Goal: Use online tool/utility: Utilize a website feature to perform a specific function

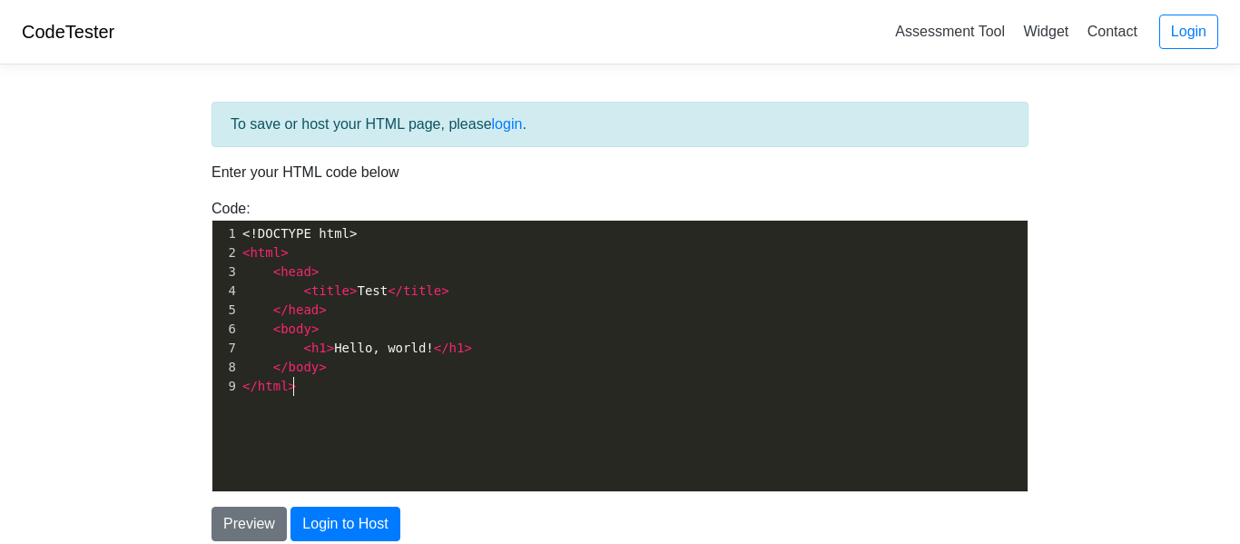
scroll to position [6, 0]
type textarea "<!DOCTYPE html> <html> <head> <title>Test</title> </head> <body> <h1>Hello, wor…"
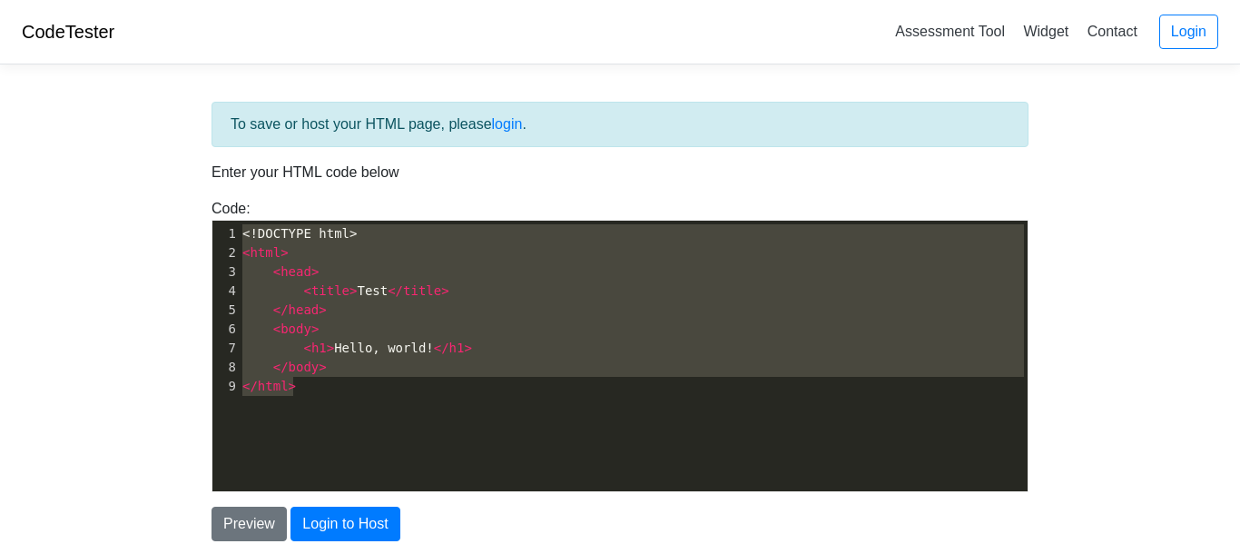
drag, startPoint x: 468, startPoint y: 467, endPoint x: 98, endPoint y: -37, distance: 625.9
click at [98, 0] on html "CodeTester Assessment Tool Widget Contact Login To save or host your HTML page,…" at bounding box center [620, 348] width 1240 height 697
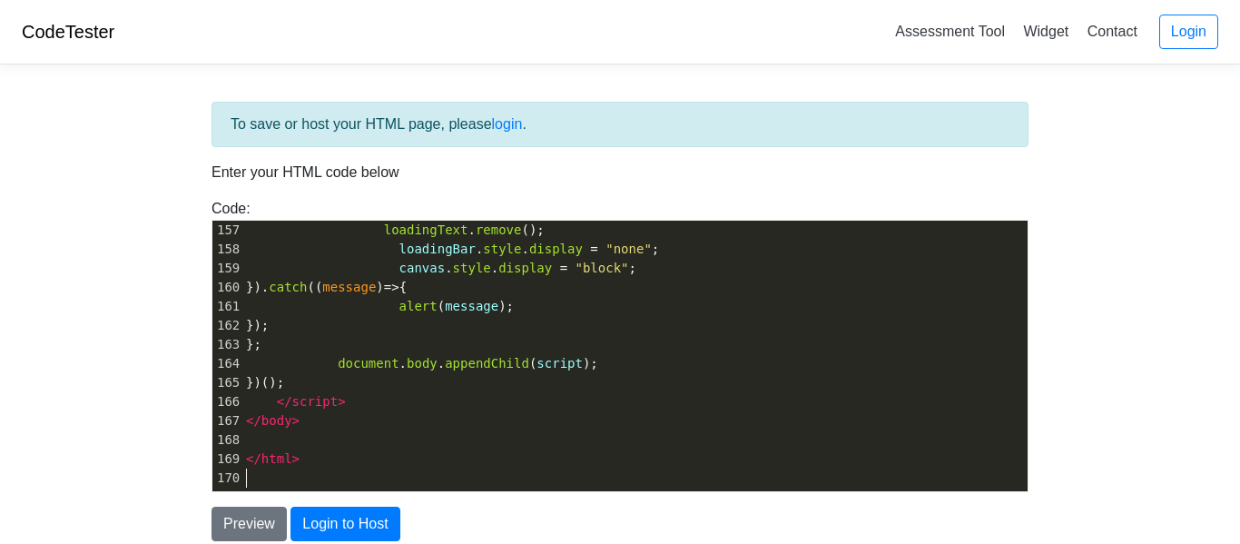
scroll to position [153, 0]
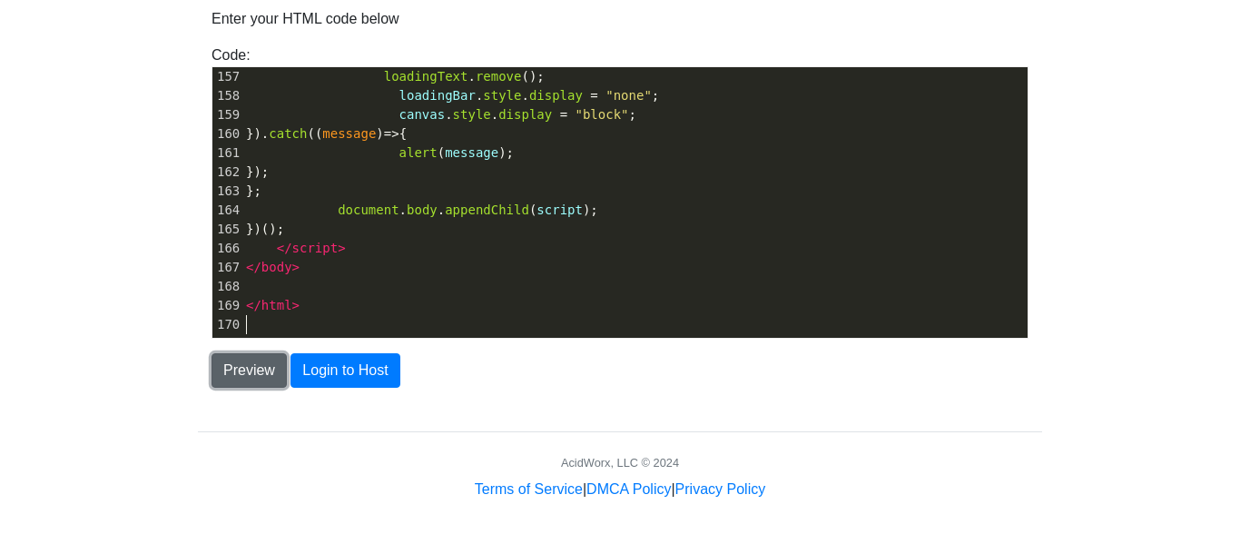
click at [249, 358] on button "Preview" at bounding box center [248, 370] width 75 height 34
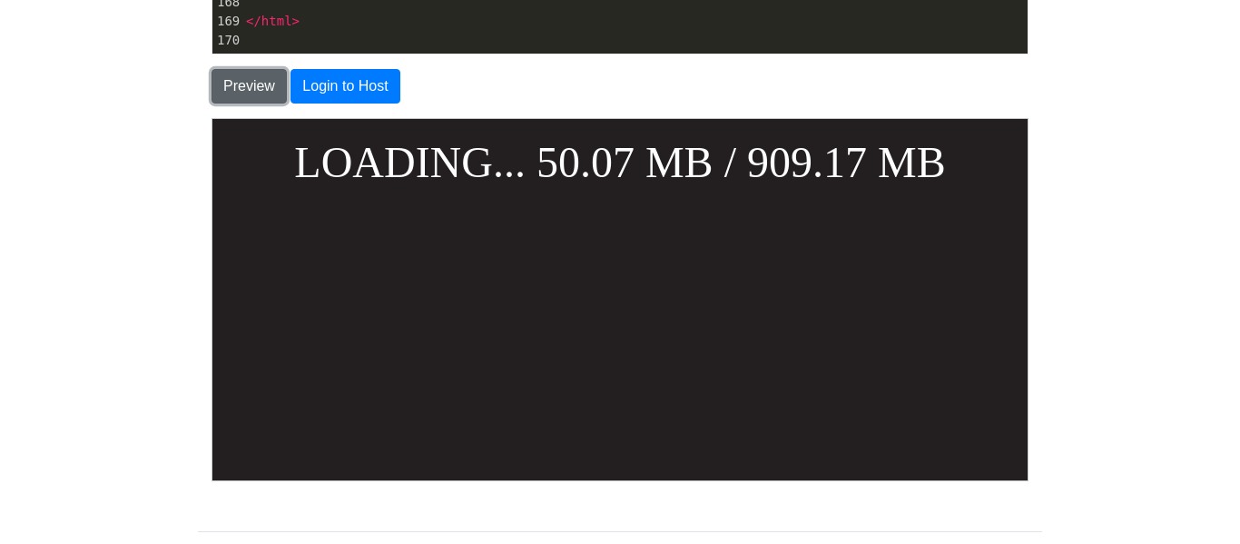
scroll to position [353, 0]
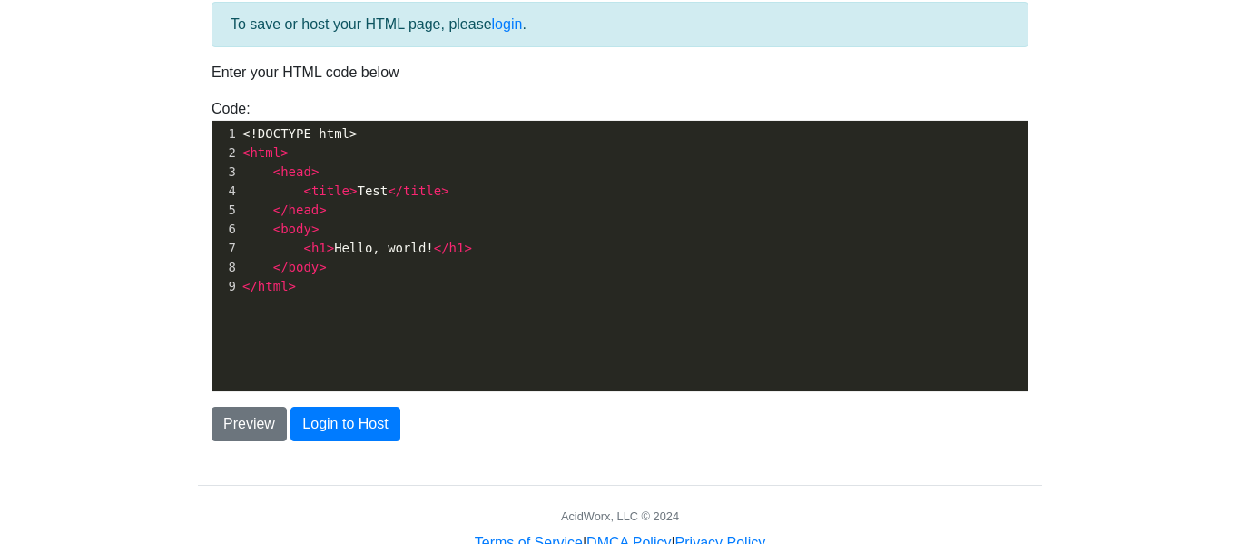
scroll to position [6, 0]
type textarea "<!DOCTYPE html> <html> <head> <title>Test</title> </head> <body> <h1>Hello, wor…"
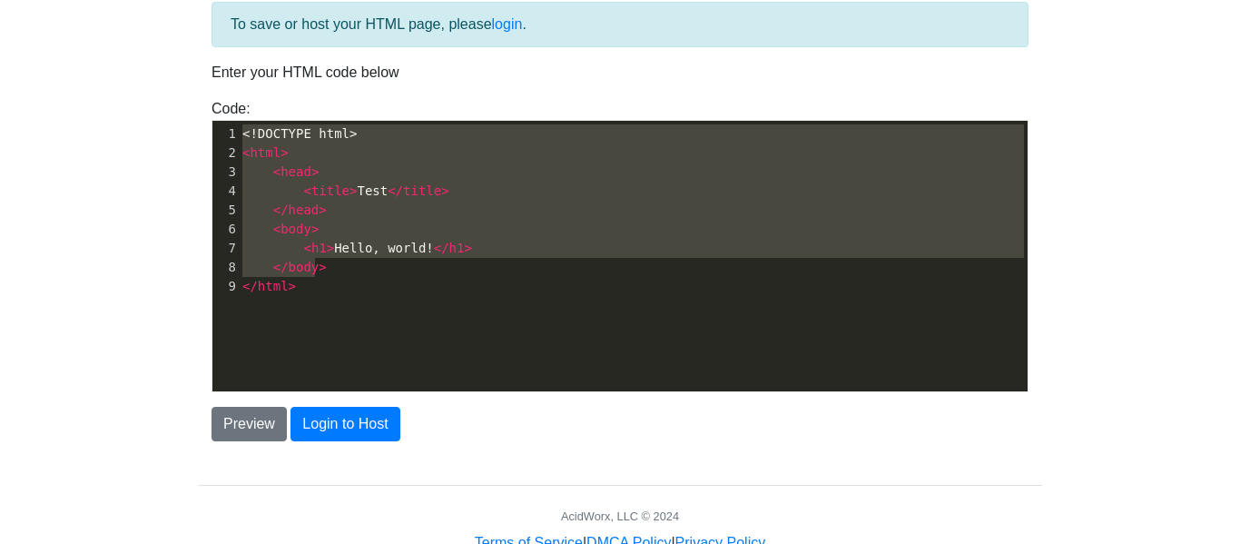
drag, startPoint x: 315, startPoint y: 267, endPoint x: 228, endPoint y: 80, distance: 206.3
click at [228, 80] on div "To save or host your HTML page, please login . Enter your HTML code below Code:…" at bounding box center [620, 221] width 844 height 439
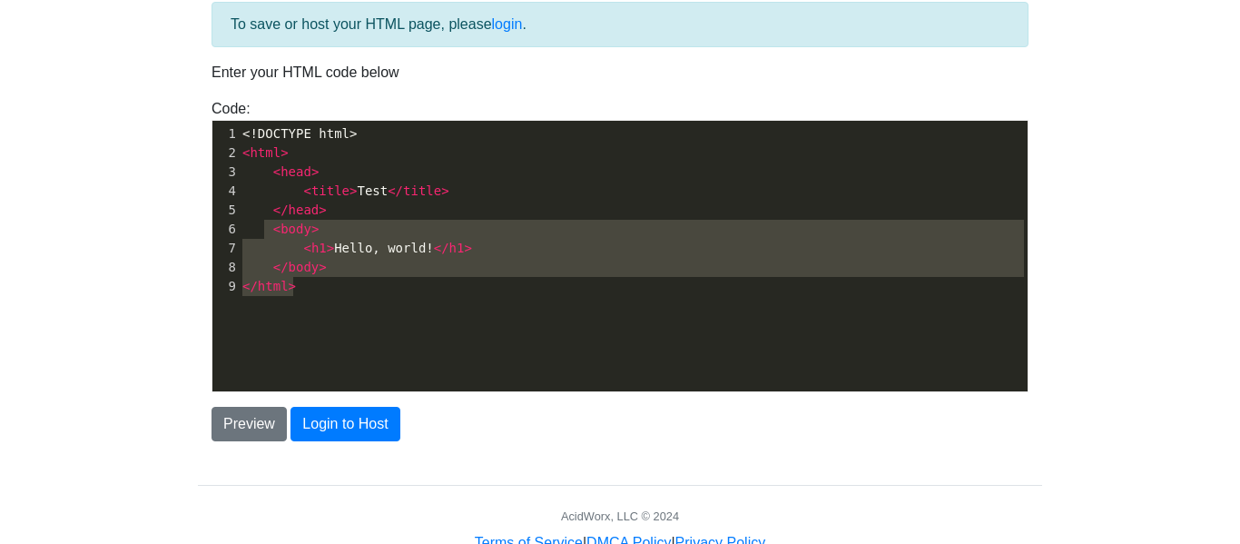
type textarea "<!DOCTYPE html> <html> <head> <title>Test</title> </head> <body> <h1>Hello, wor…"
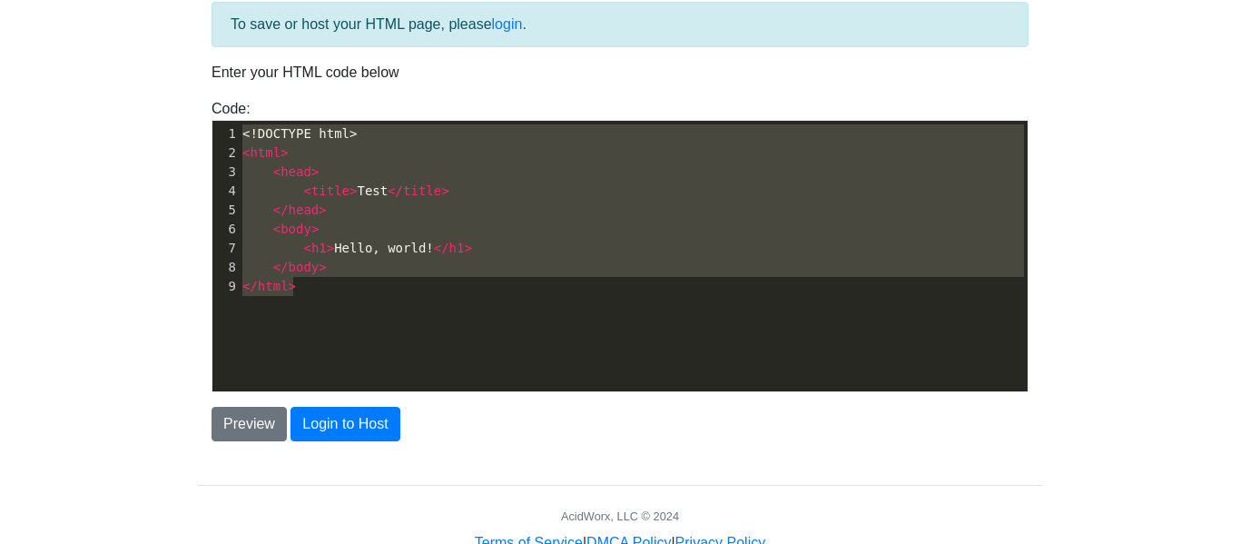
drag, startPoint x: 311, startPoint y: 301, endPoint x: 216, endPoint y: 123, distance: 202.6
click at [216, 123] on div "x 1 <!DOCTYPE html> 2 < html > 3 < head > 4 < title > Test </ title > 5 </ head…" at bounding box center [633, 270] width 842 height 298
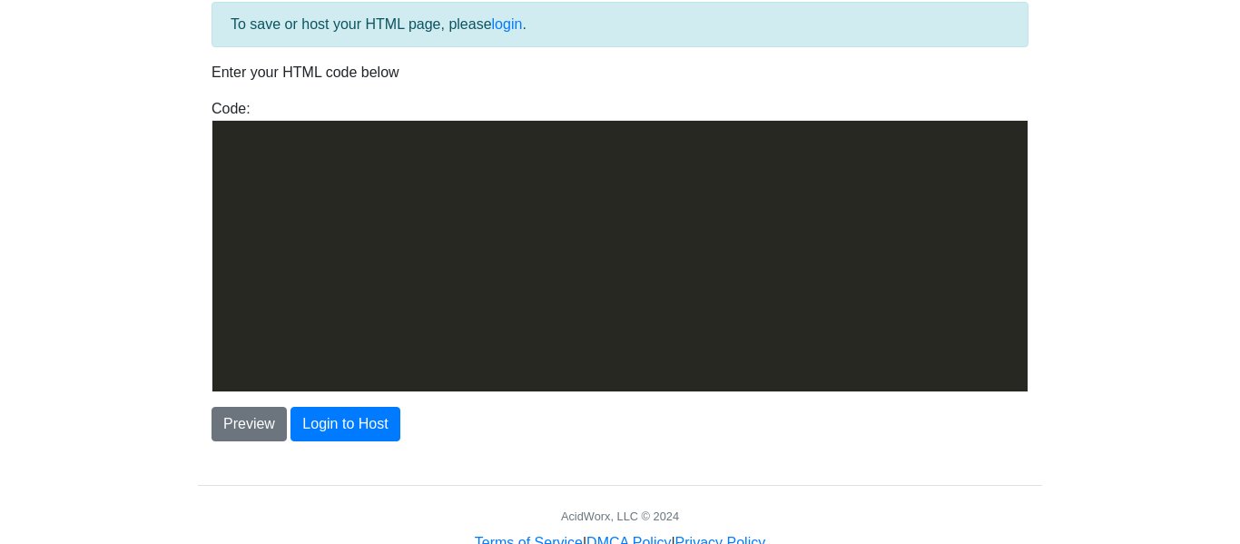
scroll to position [2977, 0]
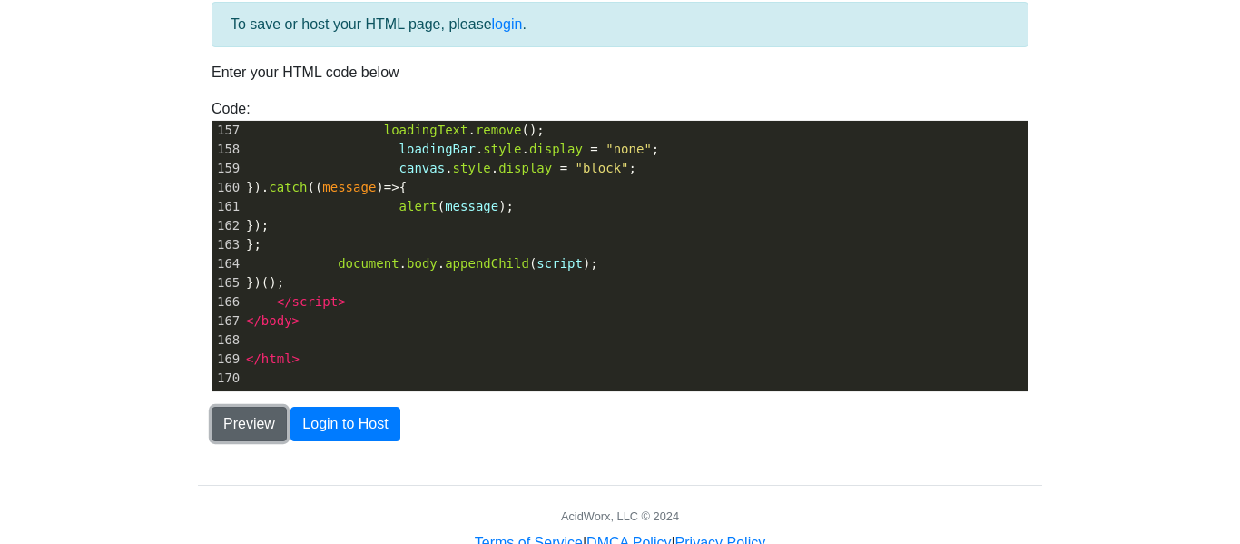
click at [257, 427] on button "Preview" at bounding box center [248, 424] width 75 height 34
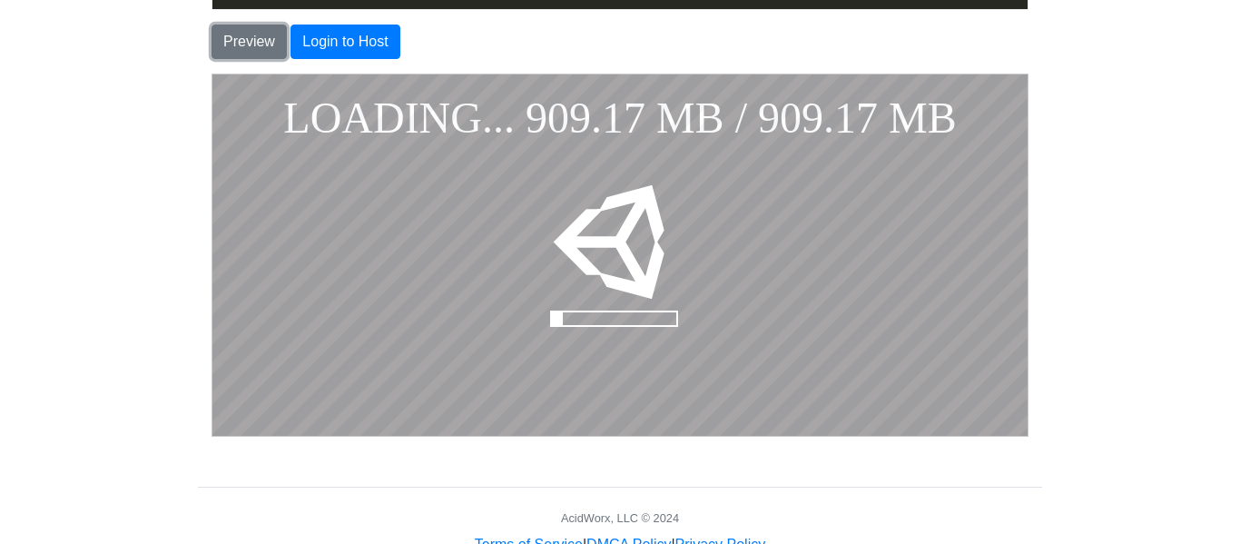
scroll to position [483, 0]
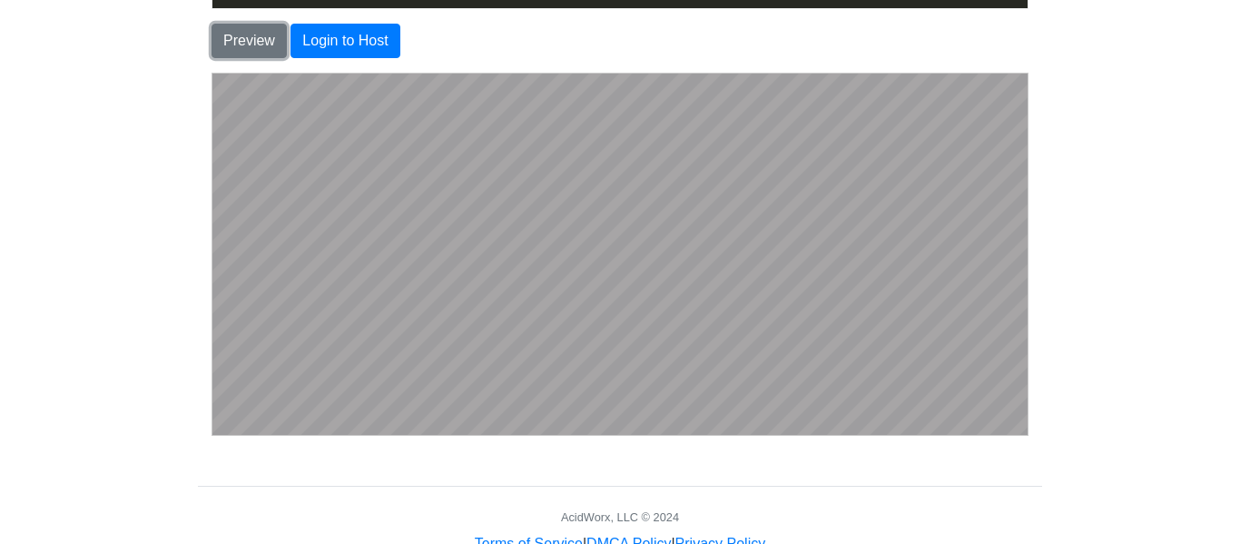
click at [211, 24] on button "Preview" at bounding box center [248, 41] width 75 height 34
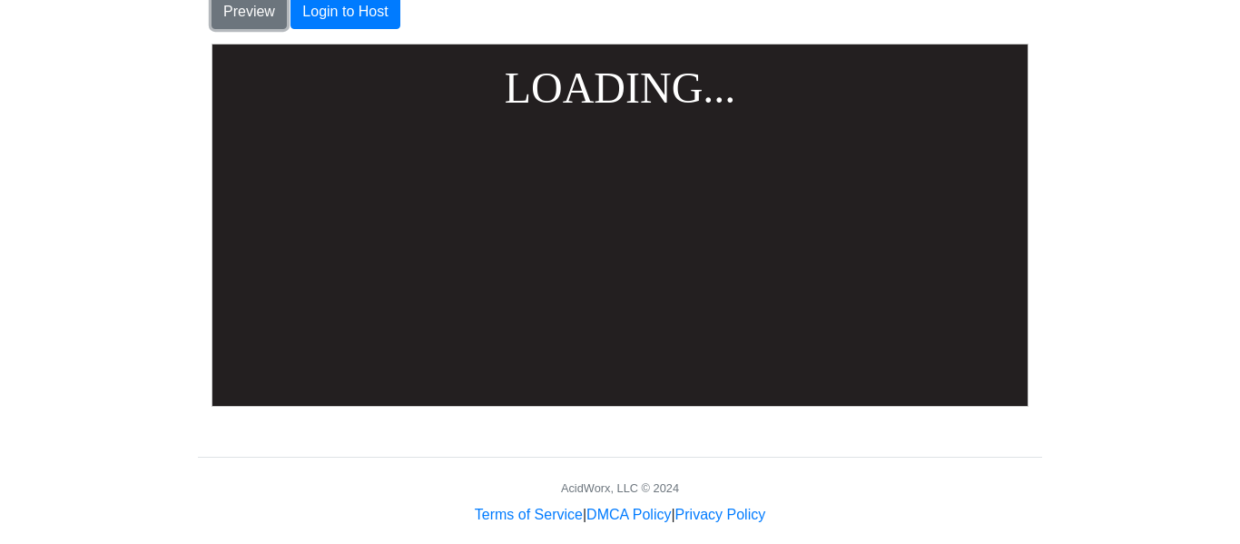
scroll to position [422, 0]
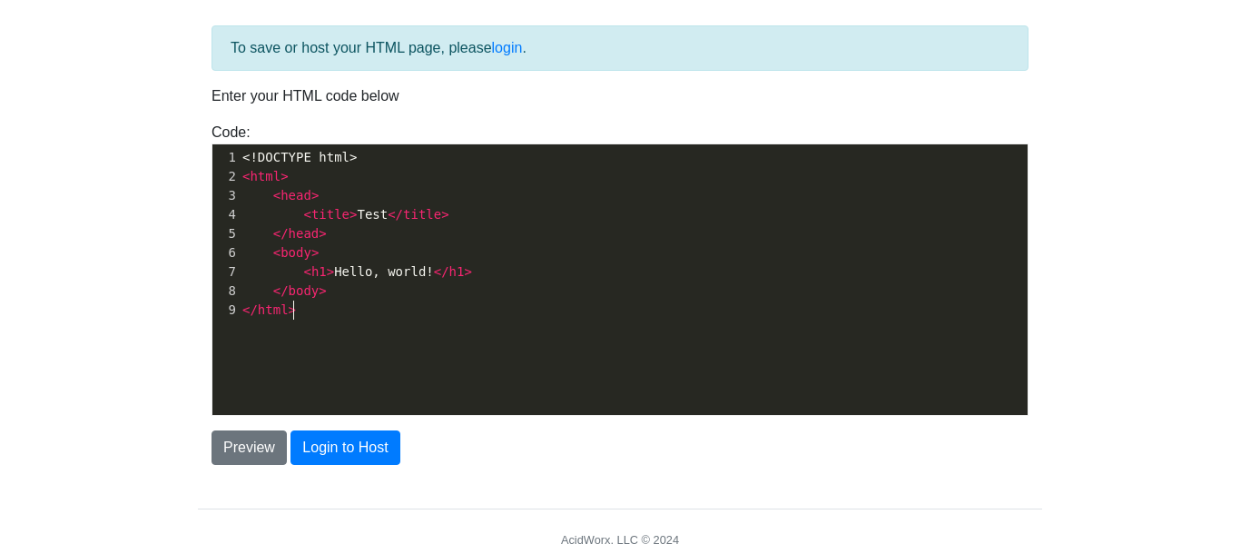
scroll to position [6, 51]
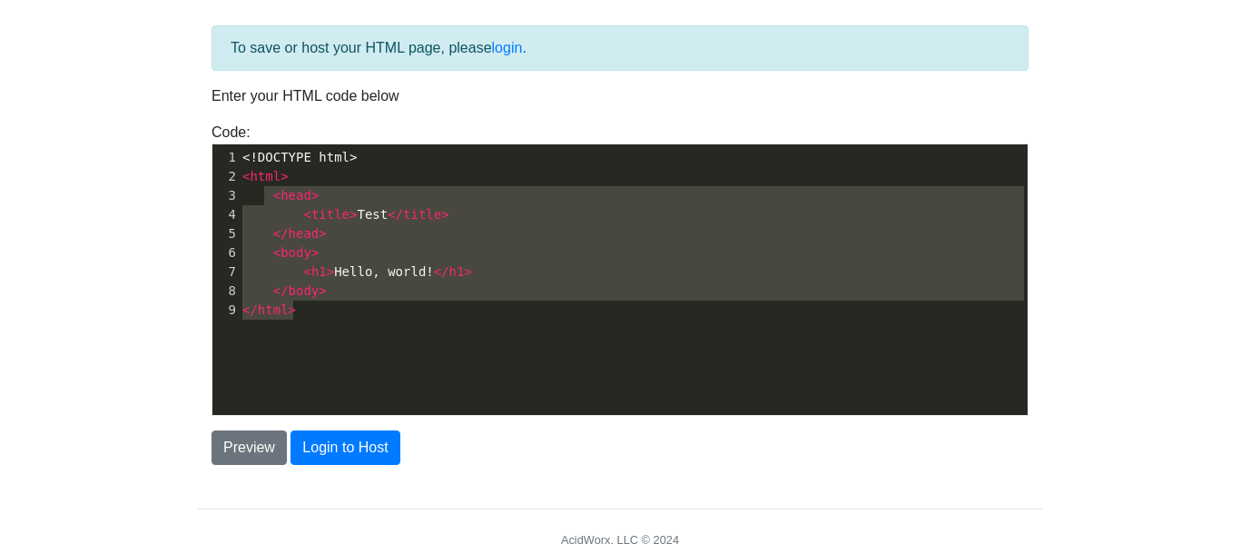
type textarea "<!DOCTYPE html> <html> <head> <title>Test</title> </head> <body> <h1>Hello, wor…"
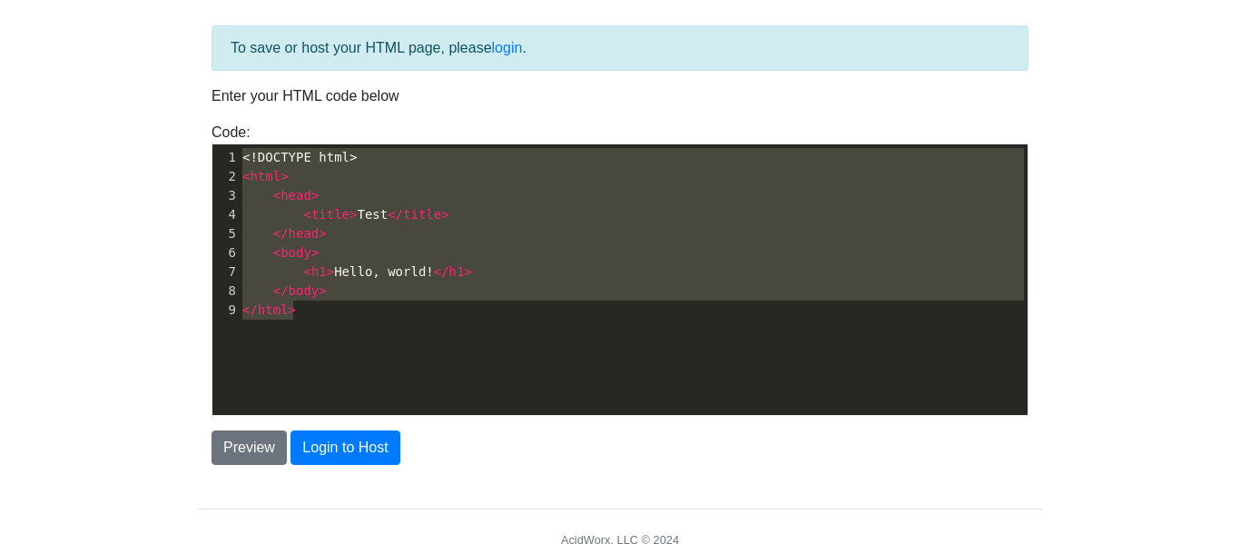
drag, startPoint x: 345, startPoint y: 329, endPoint x: 178, endPoint y: 112, distance: 274.5
click at [178, 112] on body "CodeTester Assessment Tool Widget Contact Login To save or host your HTML page,…" at bounding box center [620, 250] width 1240 height 653
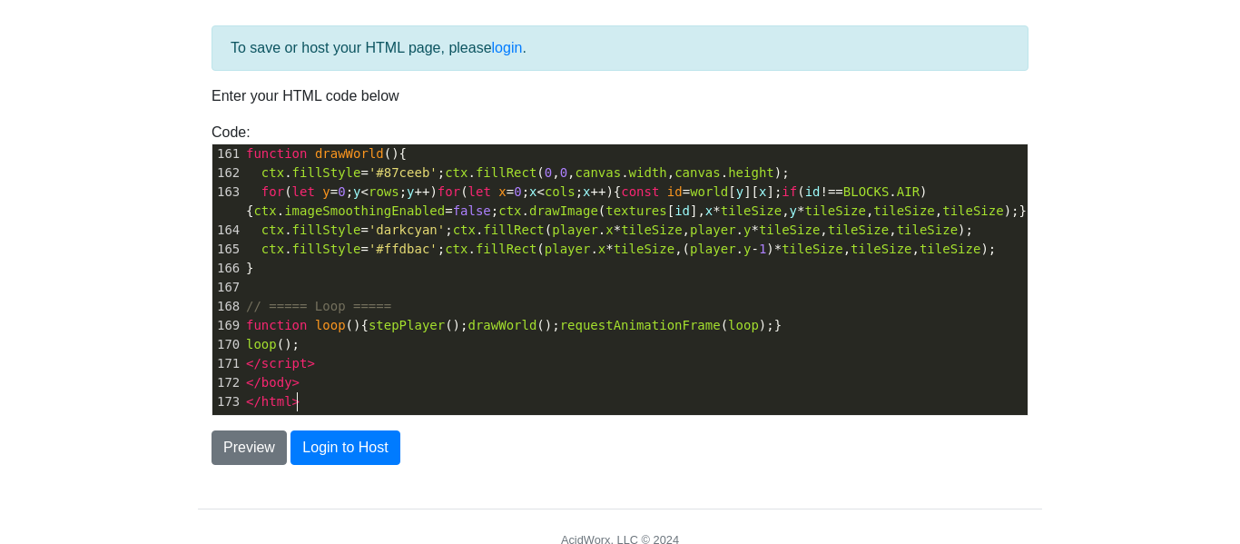
scroll to position [153, 0]
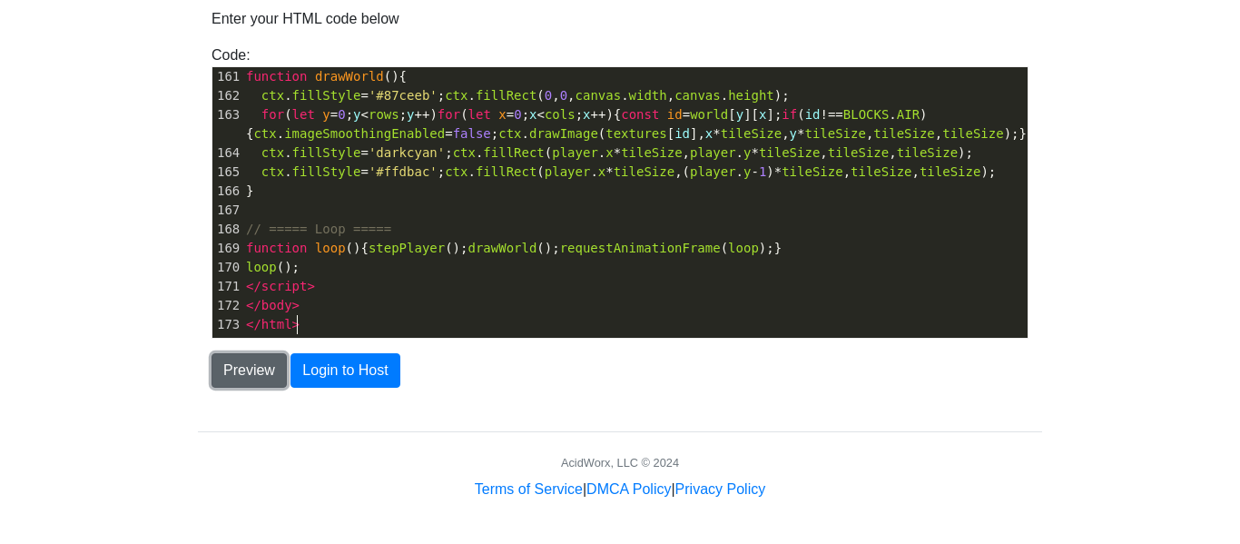
click at [270, 359] on button "Preview" at bounding box center [248, 370] width 75 height 34
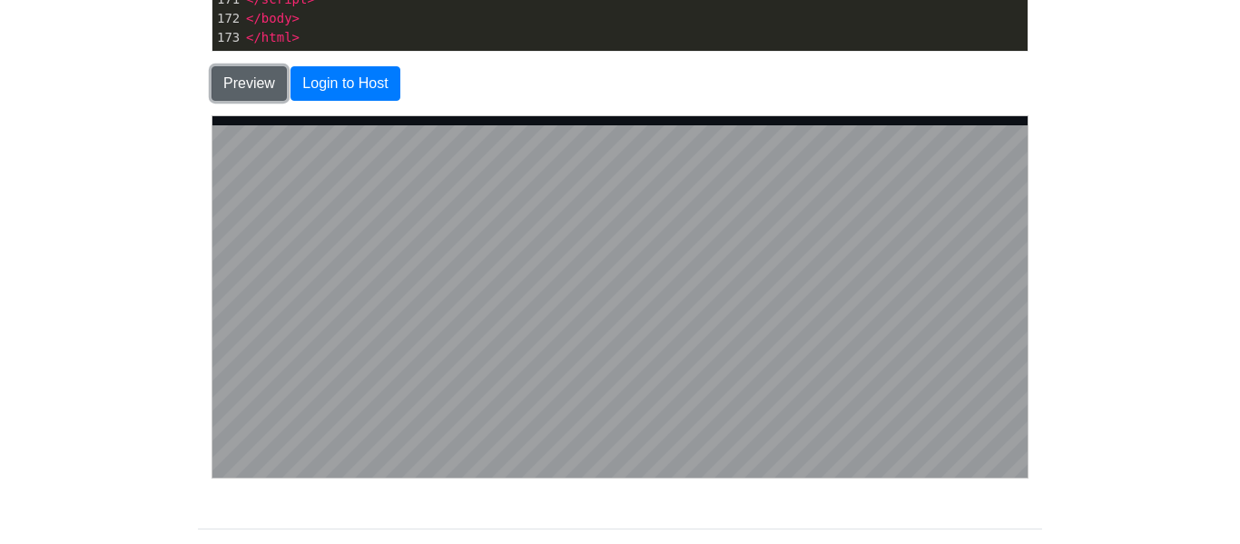
scroll to position [438, 0]
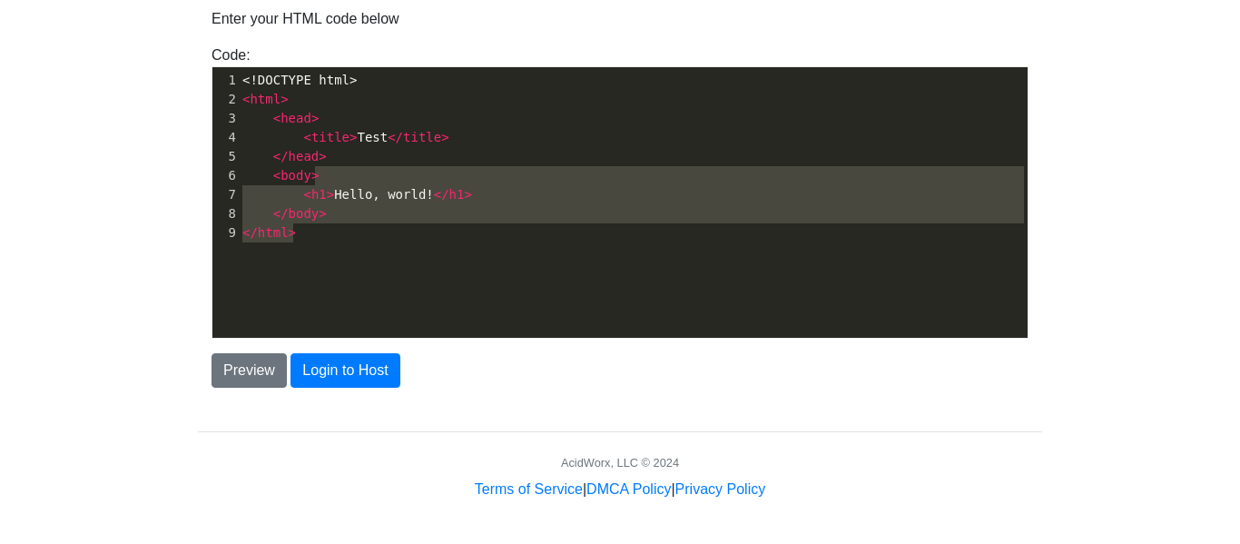
scroll to position [157, 0]
type textarea "<!DOCTYPE html> <html> <head> <title>Test</title> </head> <body> <h1>Hello, wor…"
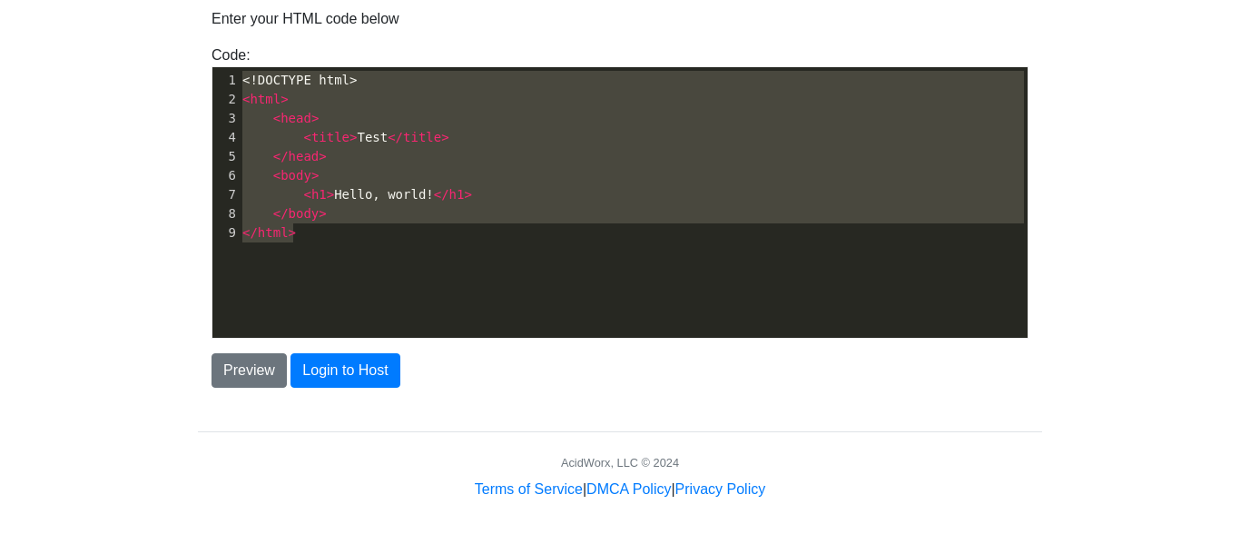
drag, startPoint x: 531, startPoint y: 233, endPoint x: 249, endPoint y: 23, distance: 352.1
click at [249, 23] on div "To save or host your HTML page, please login . Enter your HTML code below Code:…" at bounding box center [620, 167] width 844 height 439
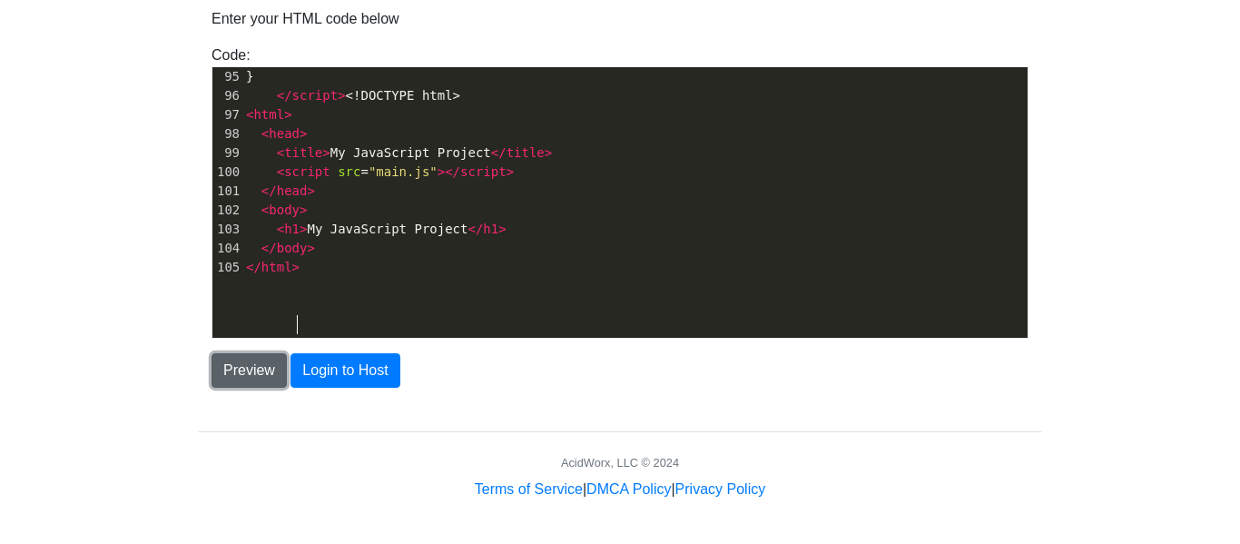
click at [233, 380] on button "Preview" at bounding box center [248, 370] width 75 height 34
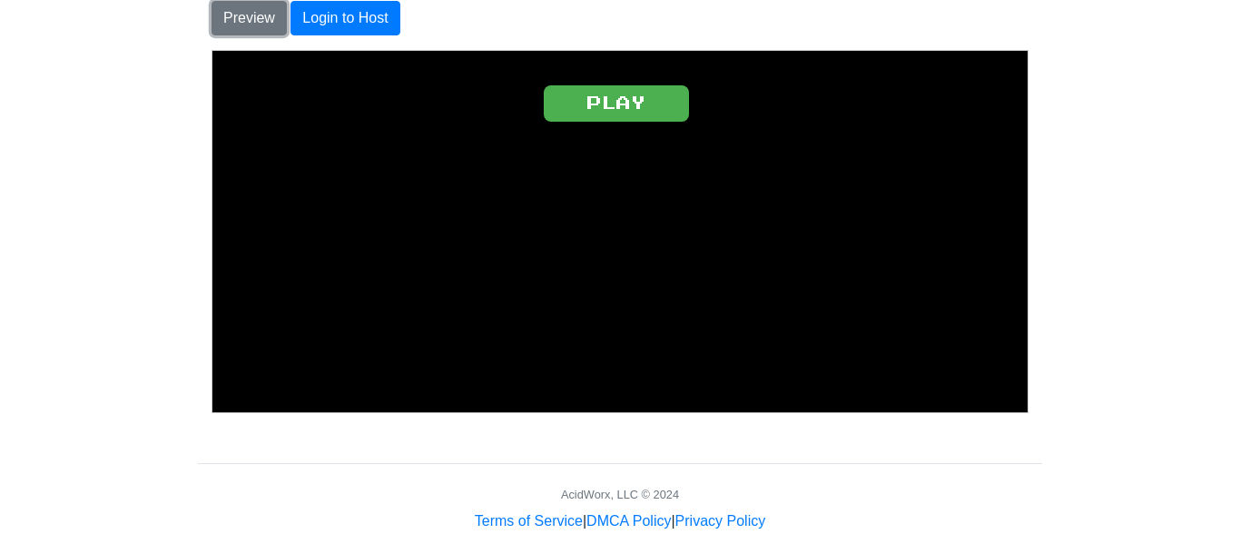
scroll to position [520, 0]
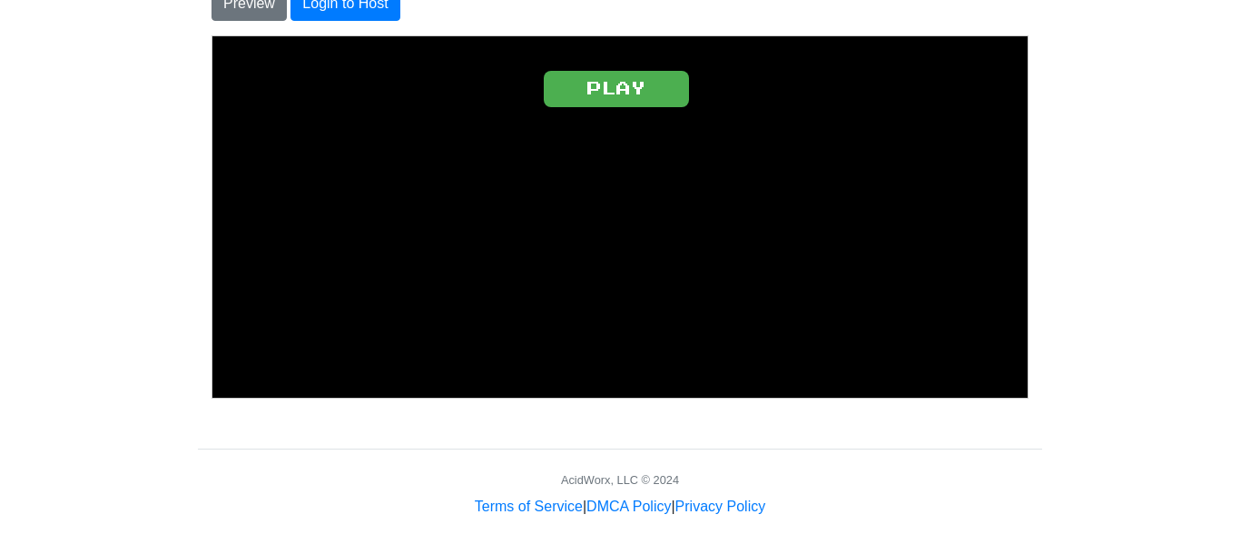
click at [594, 103] on button "PLAY" at bounding box center [615, 88] width 145 height 36
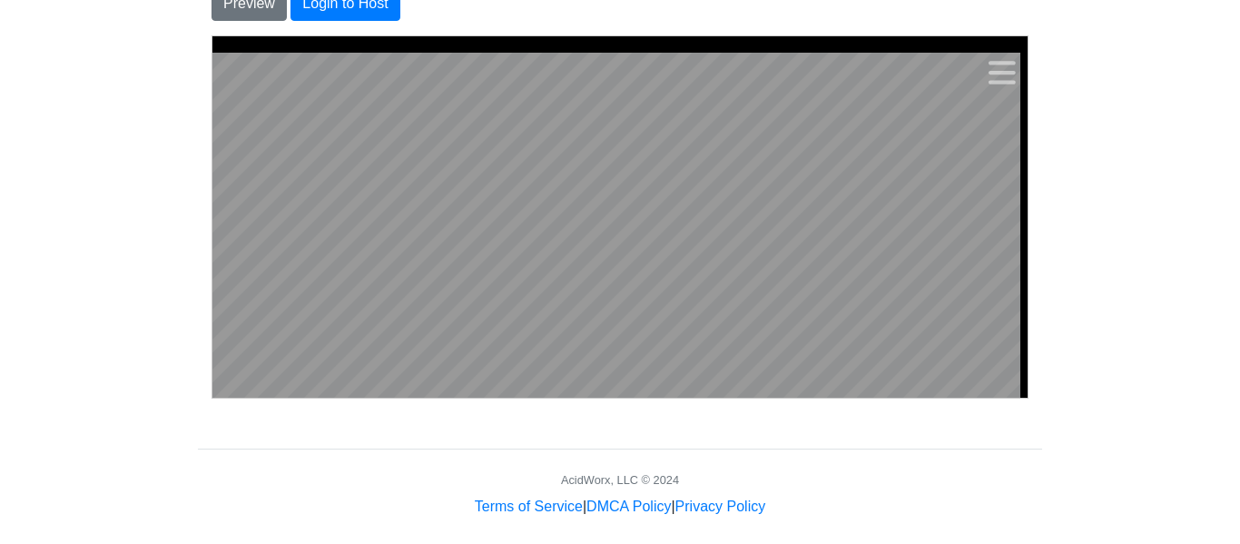
scroll to position [18, 0]
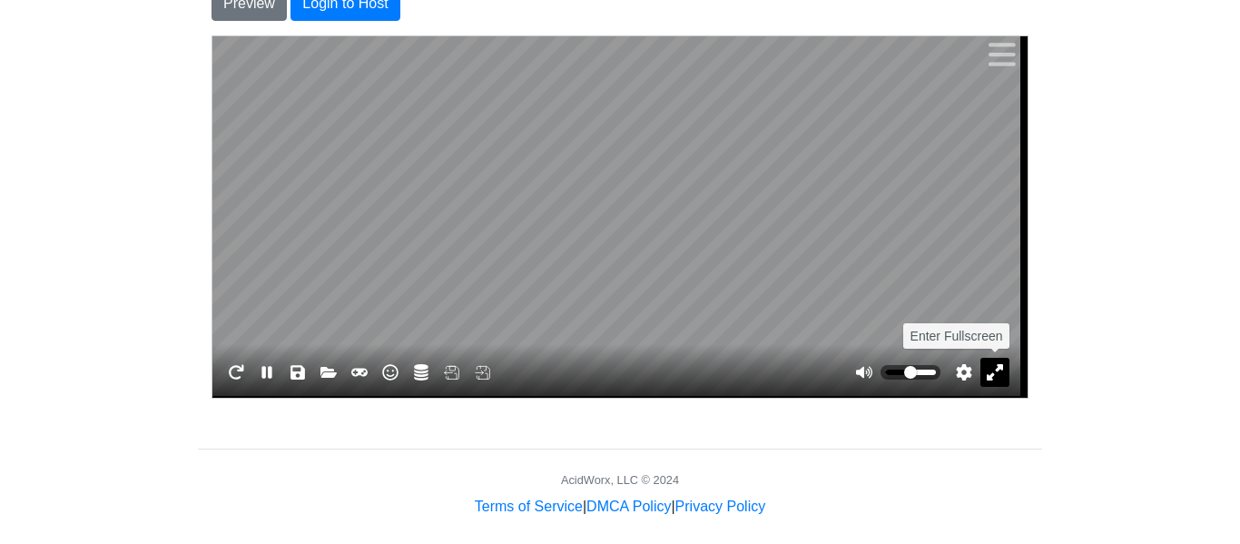
click at [995, 382] on button "Enter Fullscreen" at bounding box center [993, 371] width 29 height 29
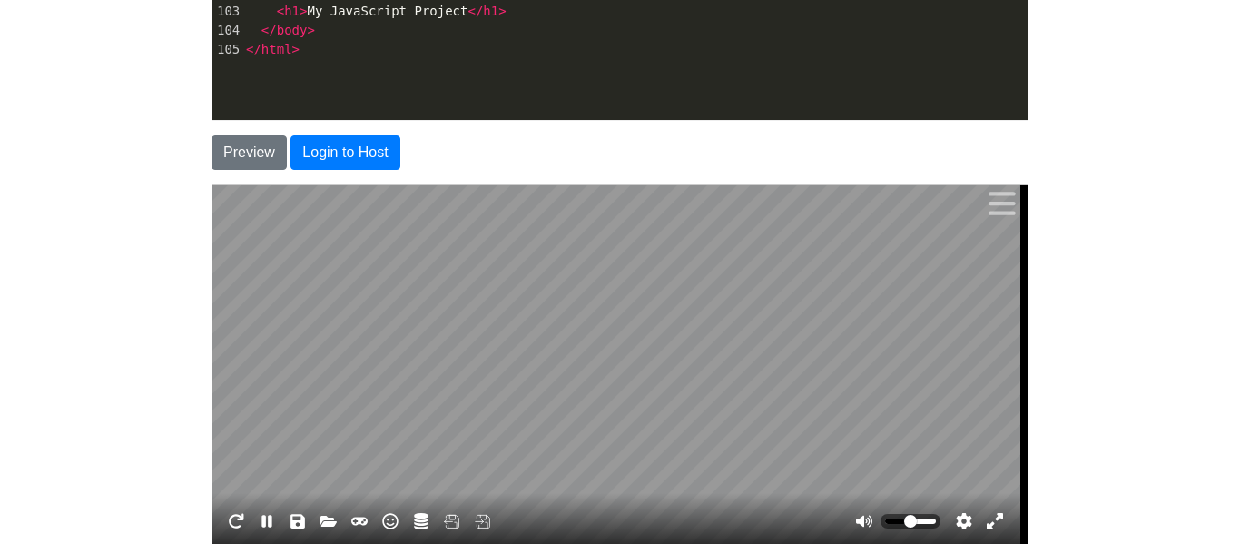
scroll to position [419, 0]
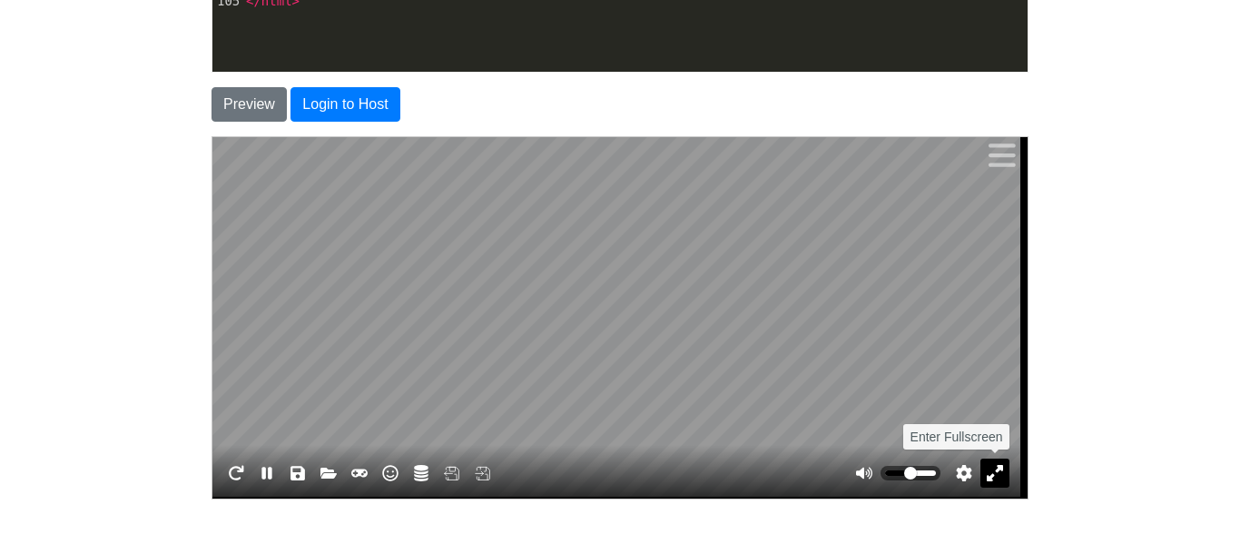
click at [990, 463] on button "Enter Fullscreen" at bounding box center [993, 471] width 29 height 29
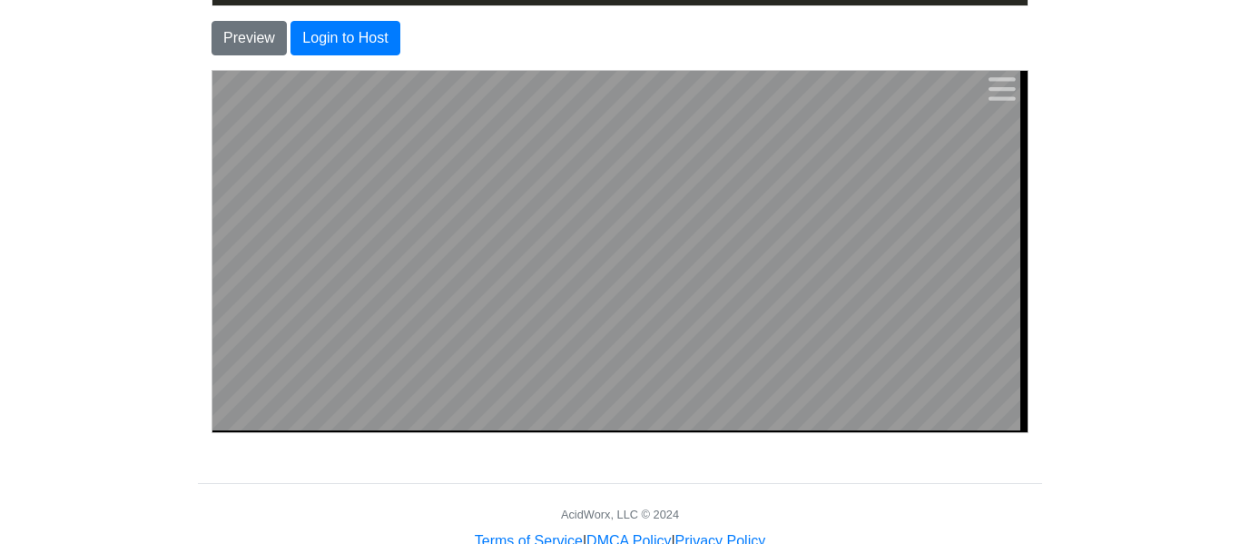
scroll to position [537, 0]
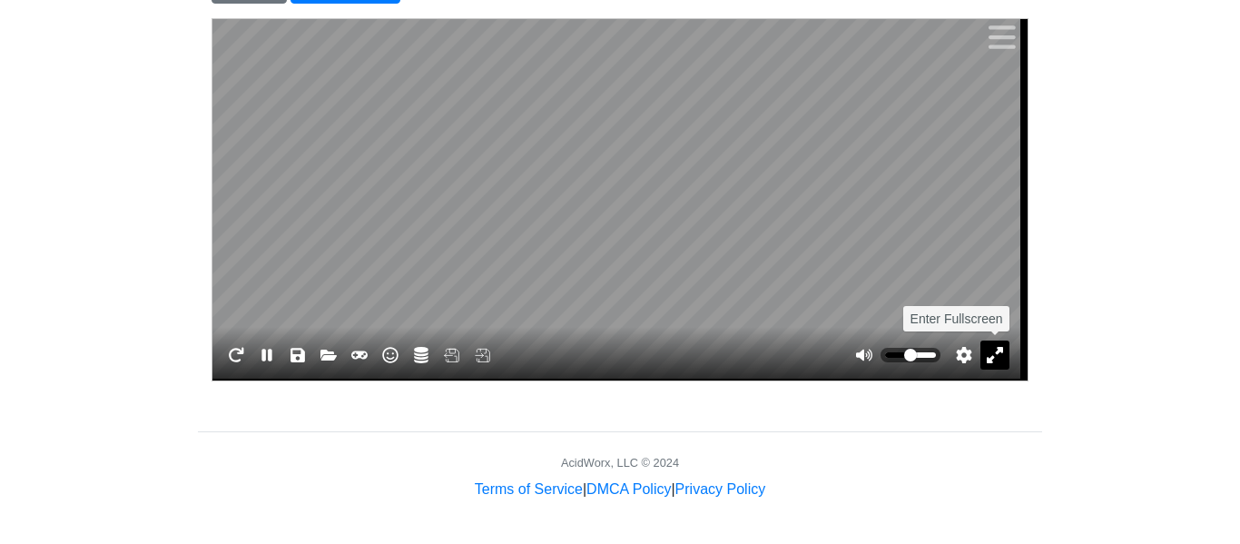
click at [1001, 357] on button "Enter Fullscreen" at bounding box center [993, 353] width 29 height 29
click at [1009, 366] on div "Restart Pause Play Save State Load State Control Settings Cheats Cache Manager …" at bounding box center [615, 352] width 808 height 52
click at [986, 356] on button "Enter Fullscreen" at bounding box center [993, 353] width 29 height 29
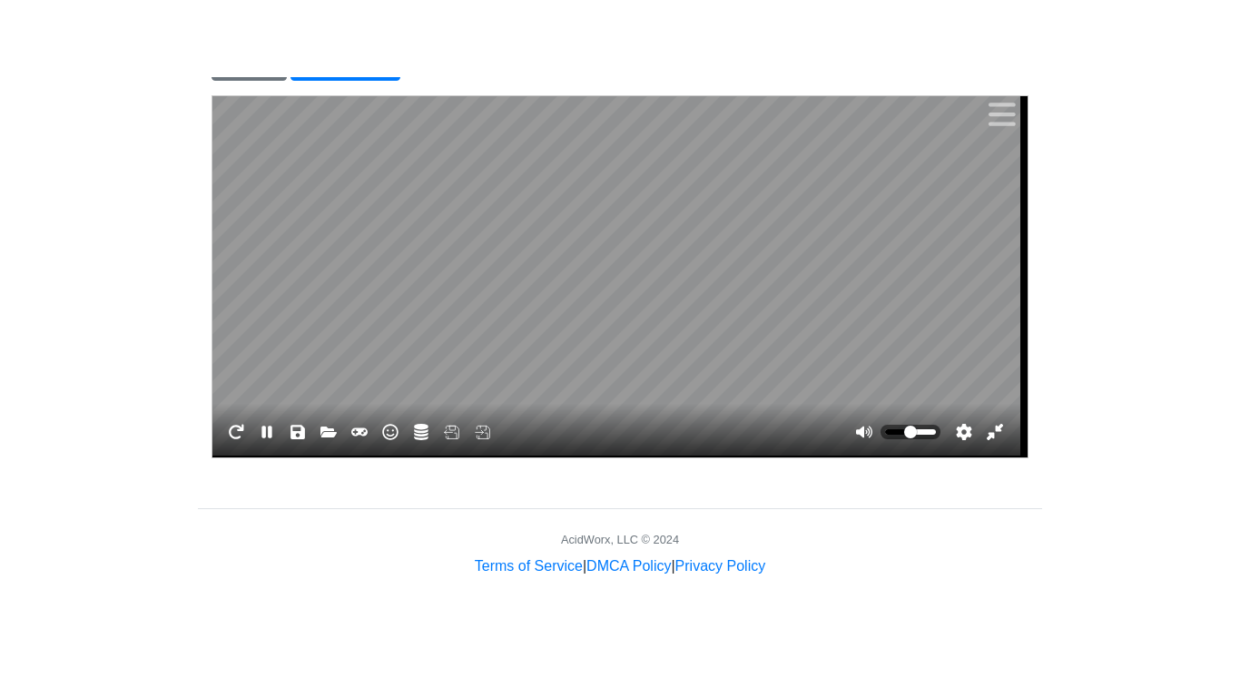
scroll to position [0, 0]
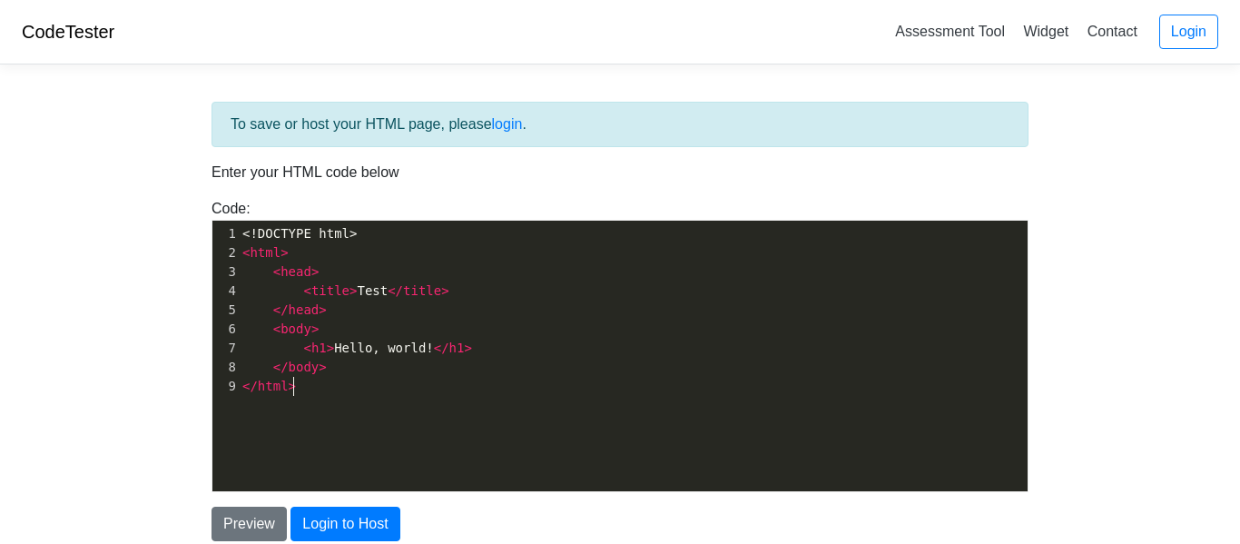
scroll to position [6, 0]
type textarea "<!DOCTYPE html> <html> <head> <title>Test</title> </head> <body> <h1>Hello, wor…"
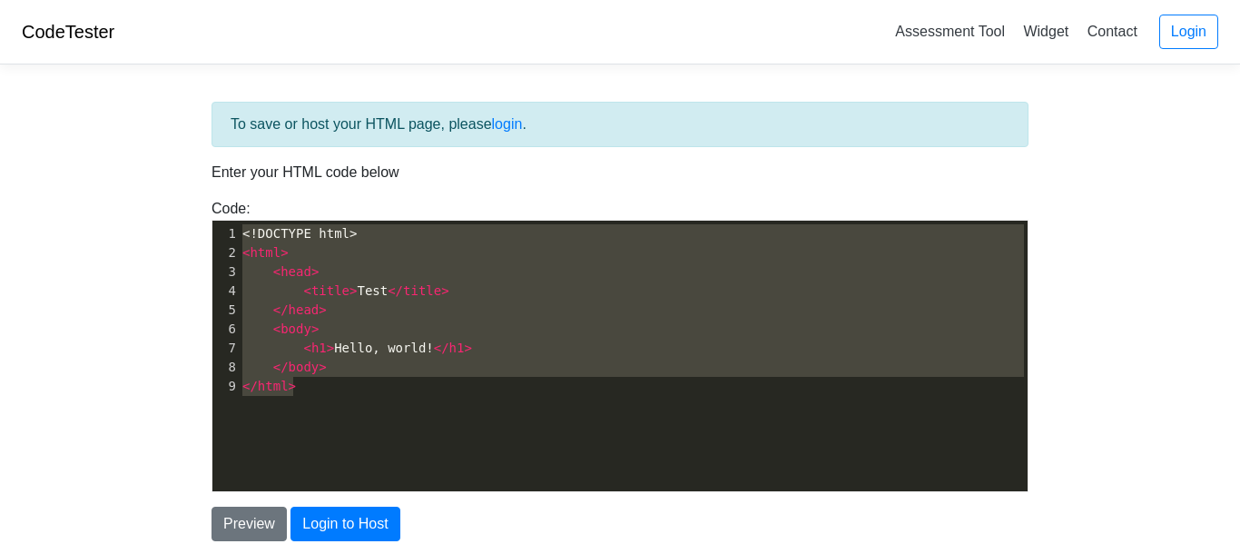
drag, startPoint x: 400, startPoint y: 389, endPoint x: 243, endPoint y: 156, distance: 281.2
click at [243, 156] on div "To save or host your HTML page, please login . Enter your HTML code below Code:…" at bounding box center [620, 321] width 844 height 439
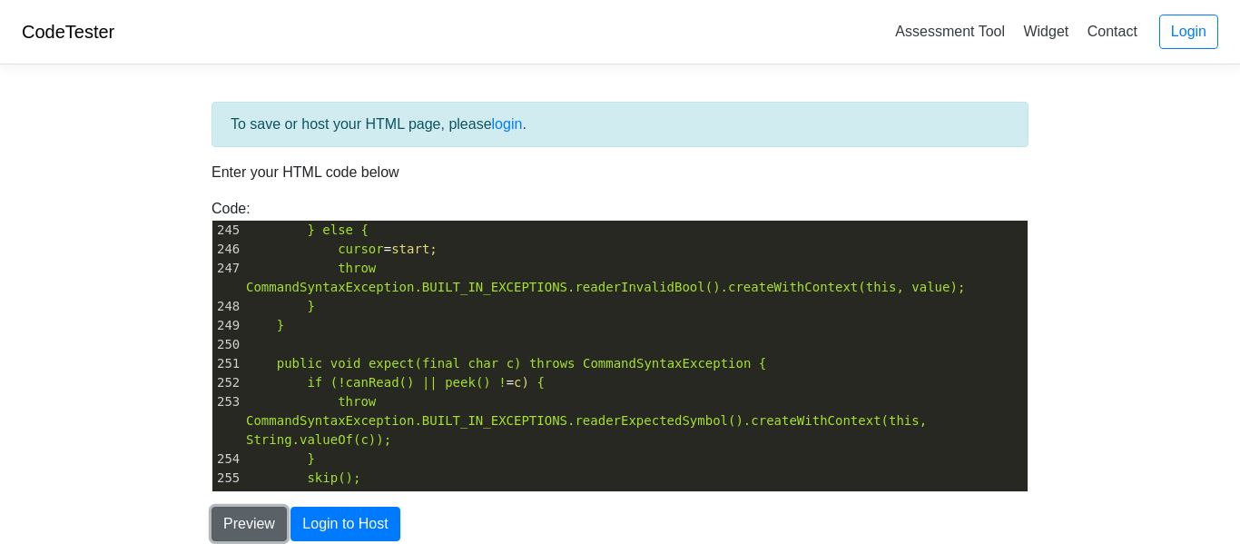
click at [267, 526] on button "Preview" at bounding box center [248, 523] width 75 height 34
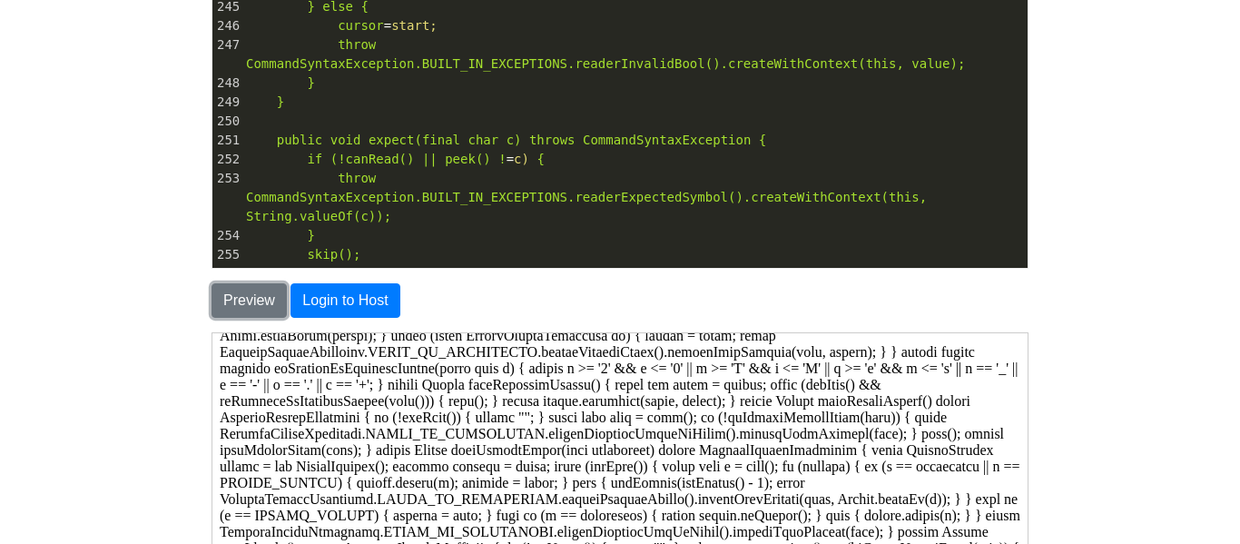
scroll to position [537, 0]
